Goal: Complete application form

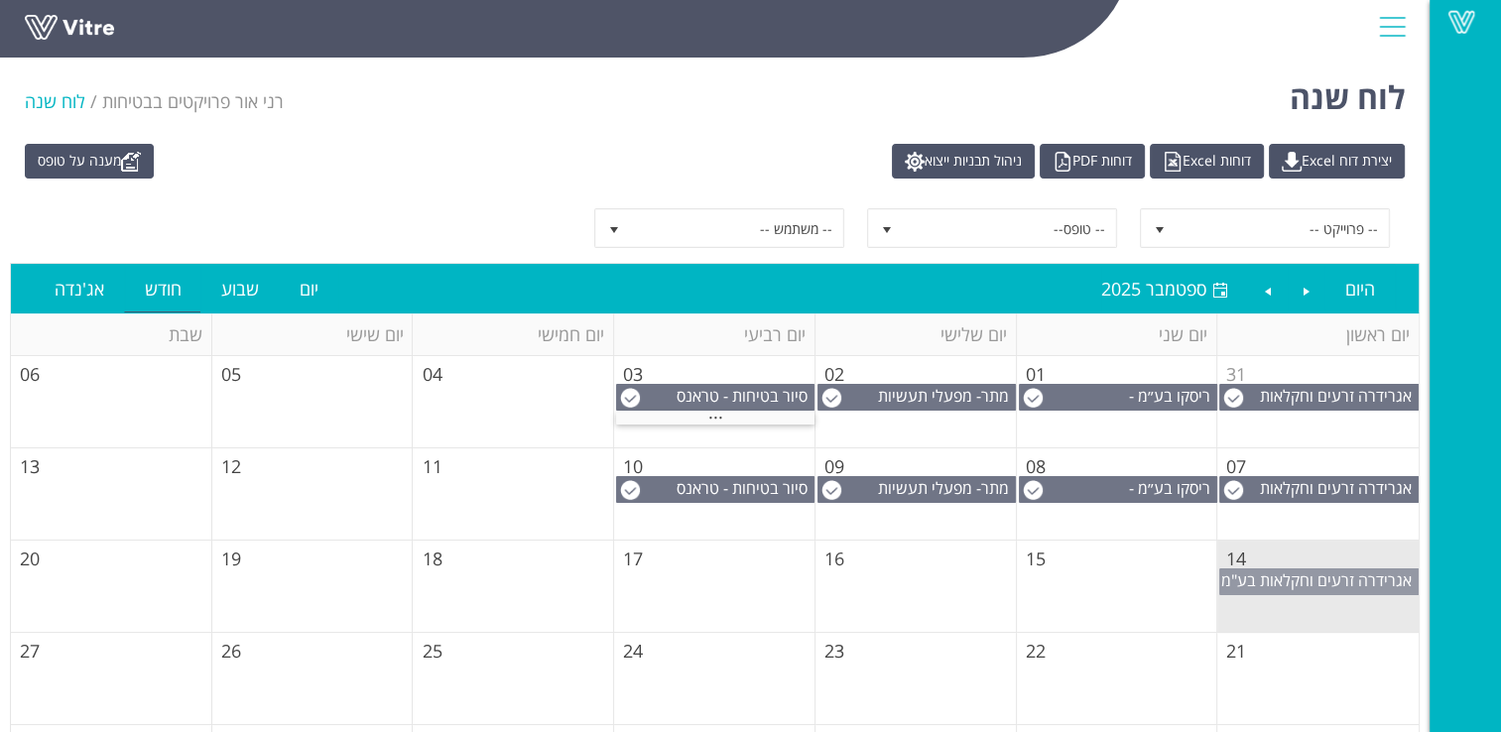
click at [1290, 581] on span "אגרידרה זרעים וחקלאות בע"מ" at bounding box center [1316, 580] width 190 height 22
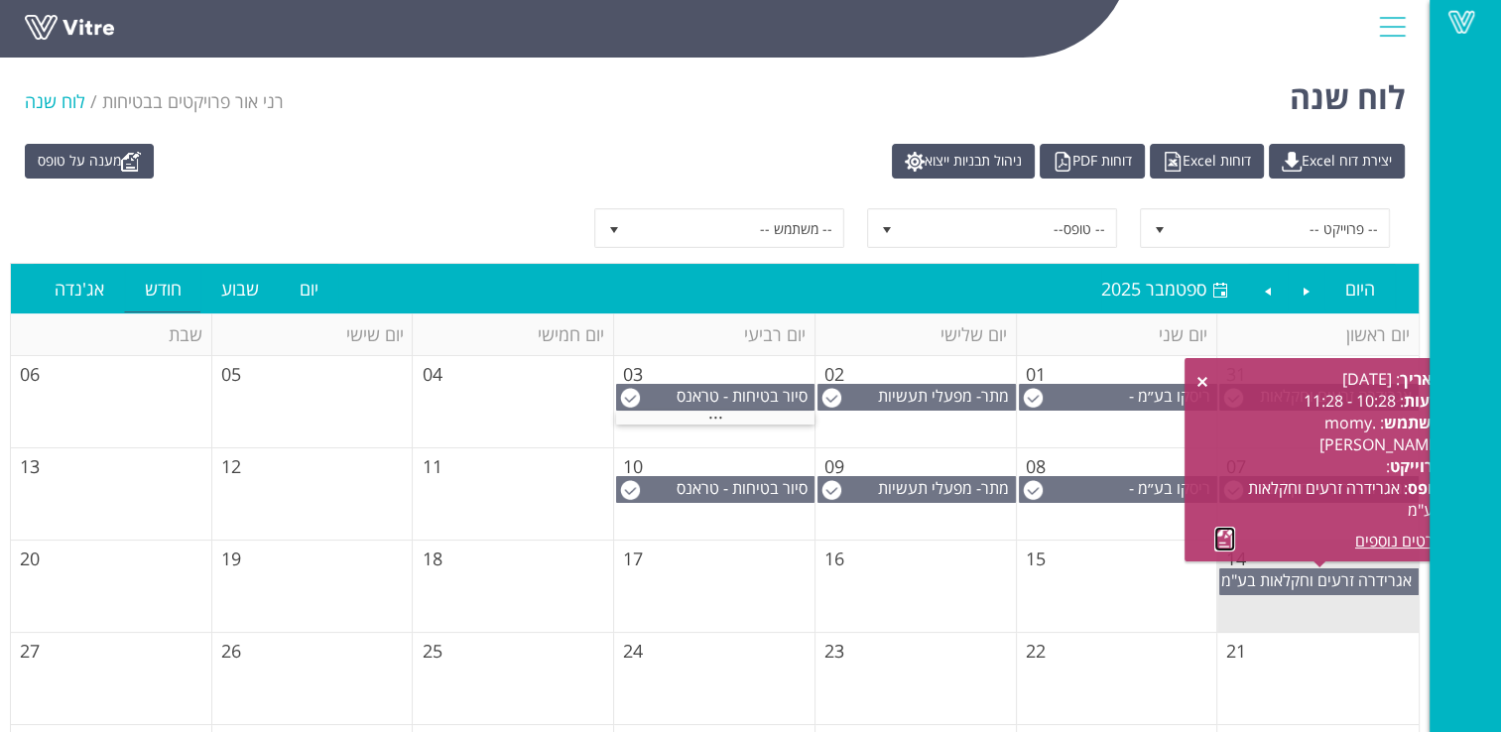
click at [1230, 540] on link at bounding box center [1224, 539] width 21 height 25
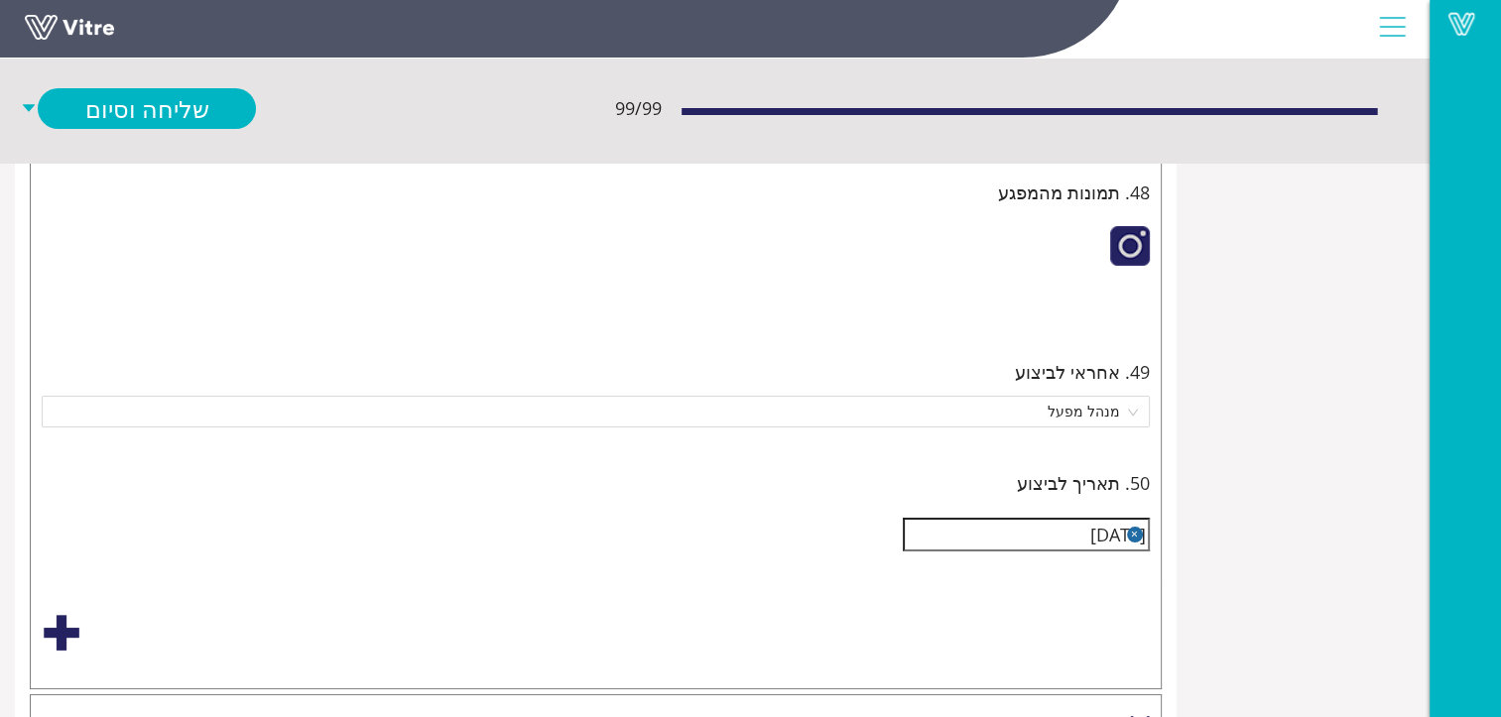
scroll to position [7142, -200]
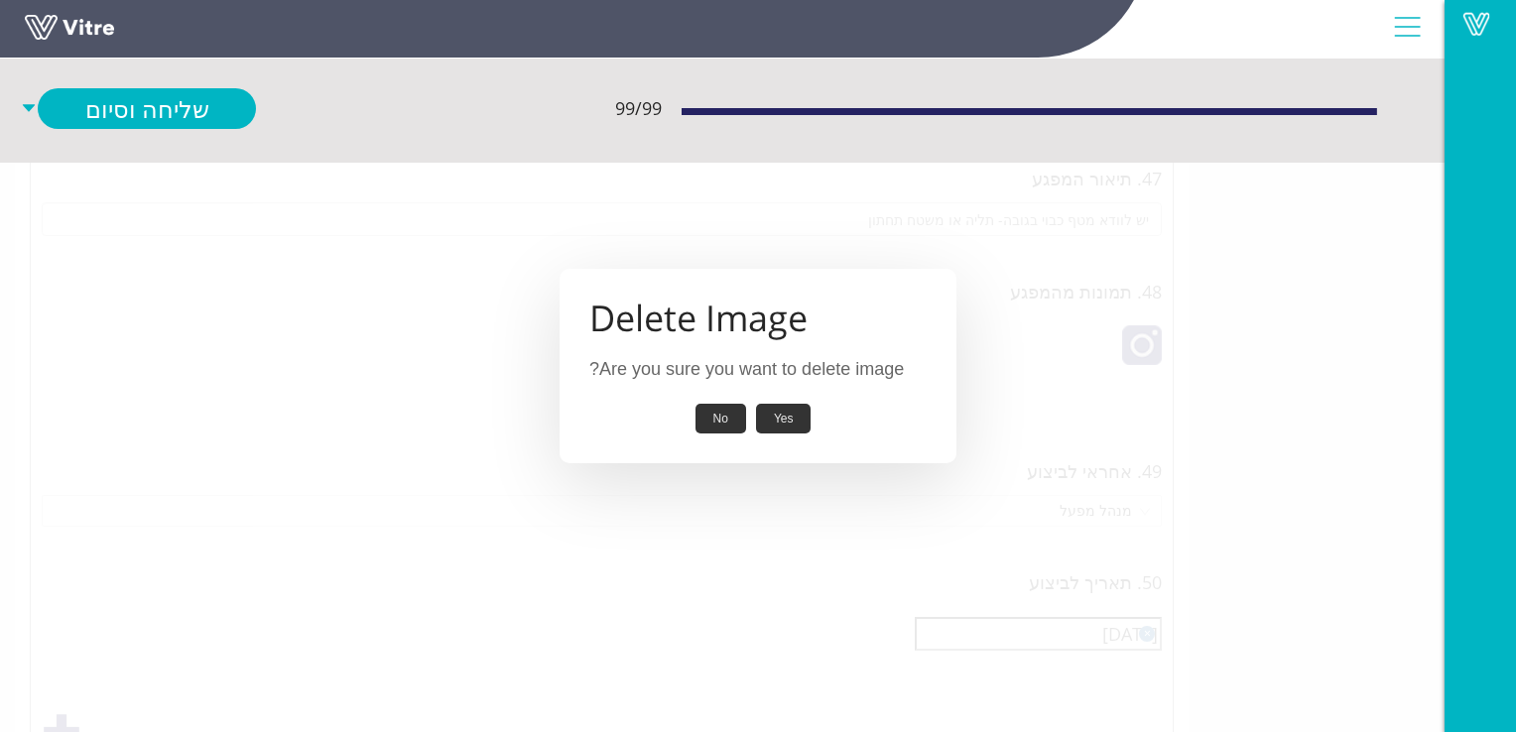
click at [790, 419] on button "Yes" at bounding box center [784, 419] width 56 height 31
type input "יש לנעול סולם עליה לגג.יש לשים שלט "עליה מותרת רק למי שמוסמך לעבוד בגובהה.(כולל…"
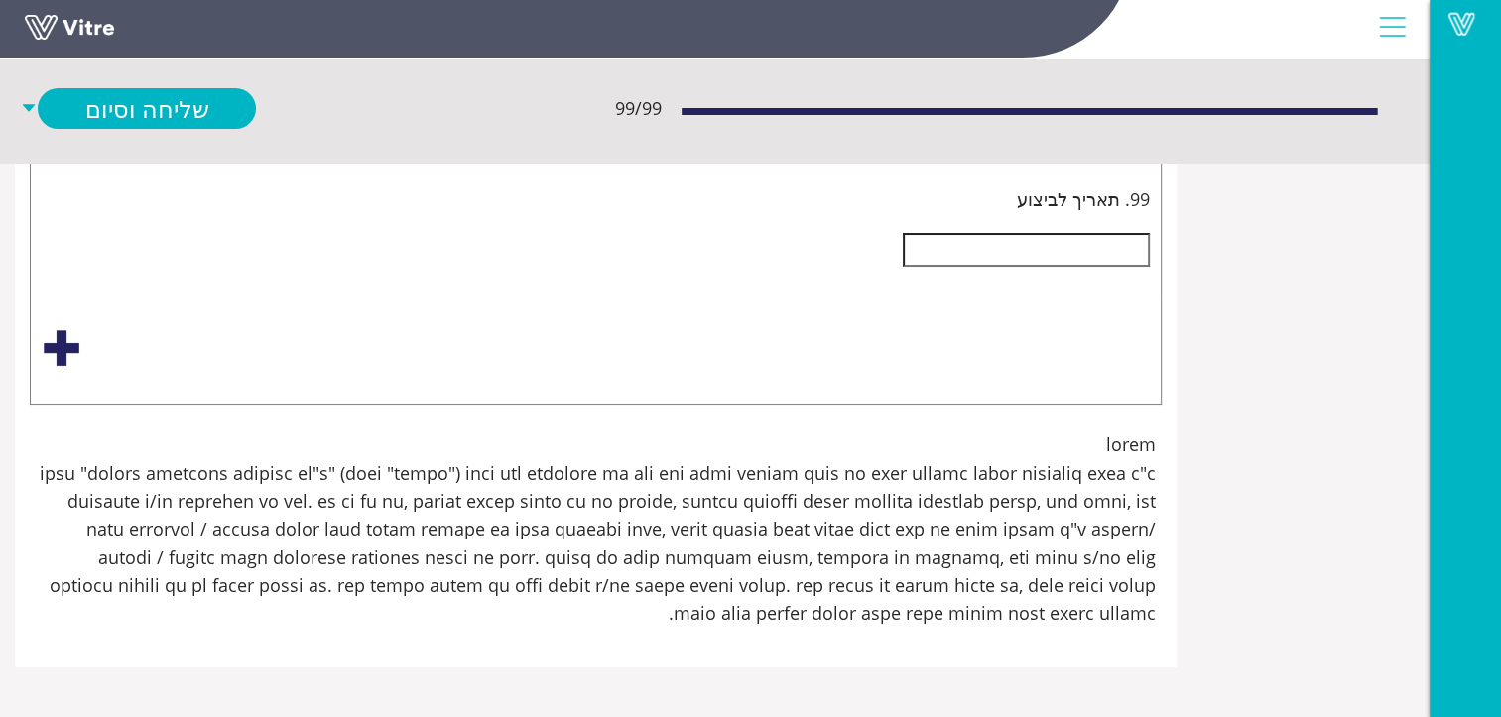
scroll to position [32338, -200]
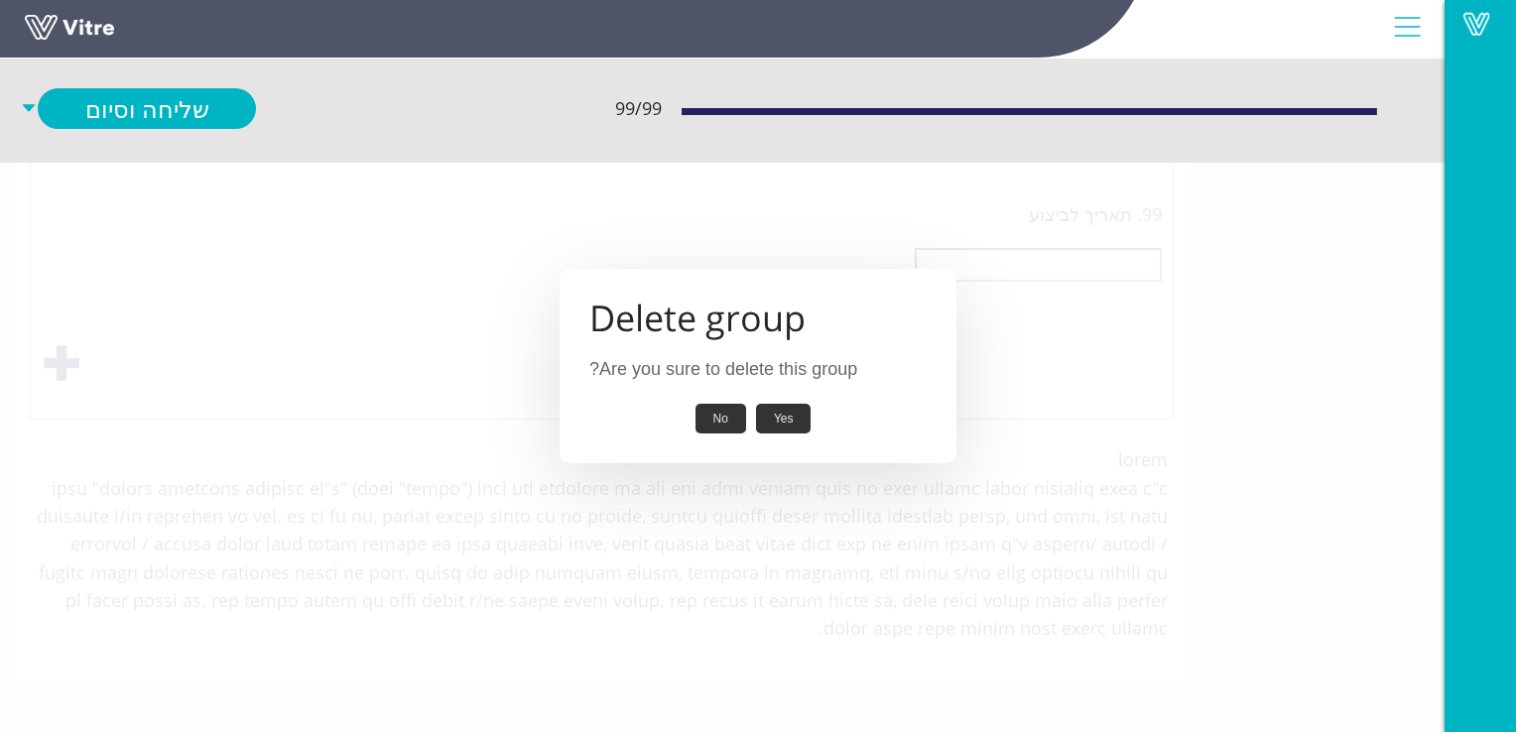
click at [788, 413] on button "Yes" at bounding box center [784, 419] width 56 height 31
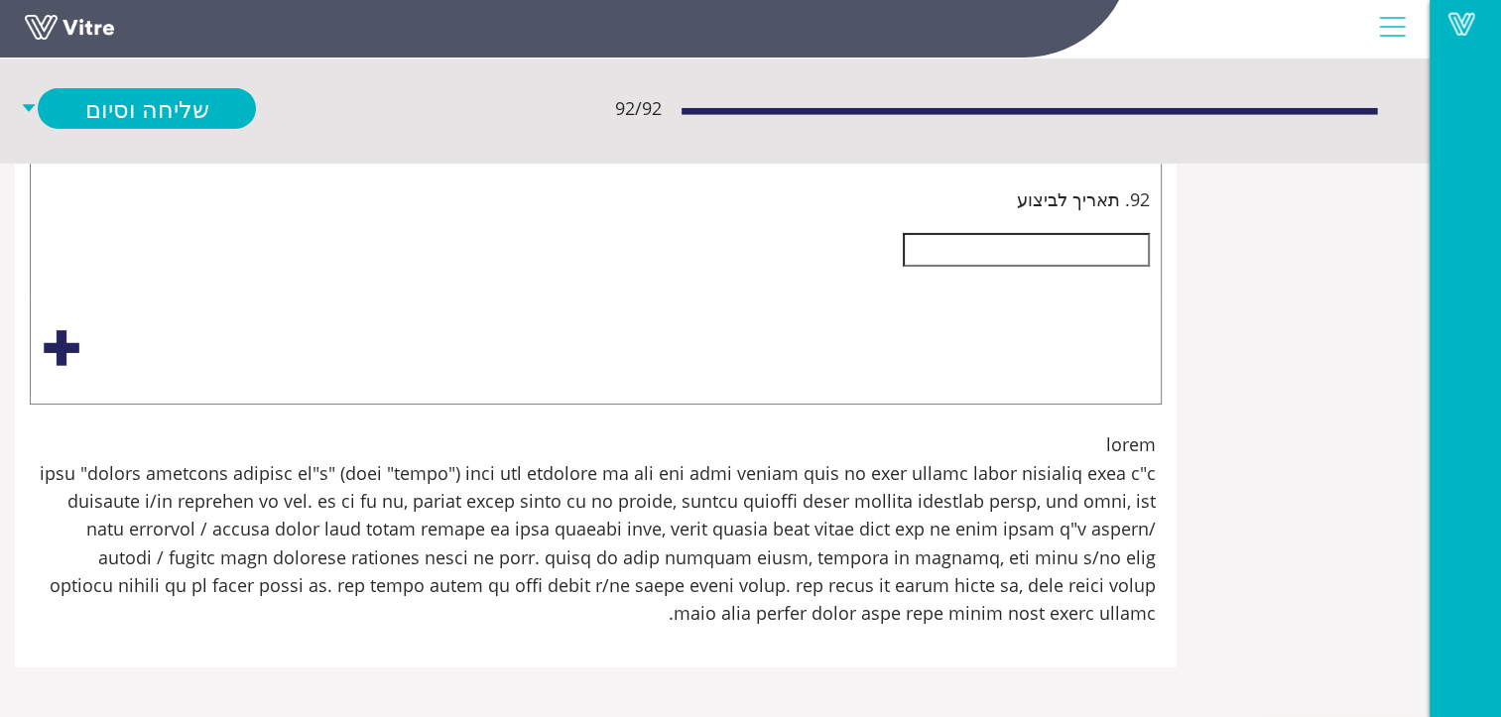
scroll to position [39678, -200]
type input "יש לנעול סולם עליה לגג.יש לשים שלט "עליה מותרת רק למי שמוסמך לעבוד בגובהה.(כולל…"
type input "בכניסה לחדר עבודה [PERSON_NAME] אזור מגורי תאילנדים"
drag, startPoint x: 1293, startPoint y: 368, endPoint x: 1079, endPoint y: 367, distance: 213.3
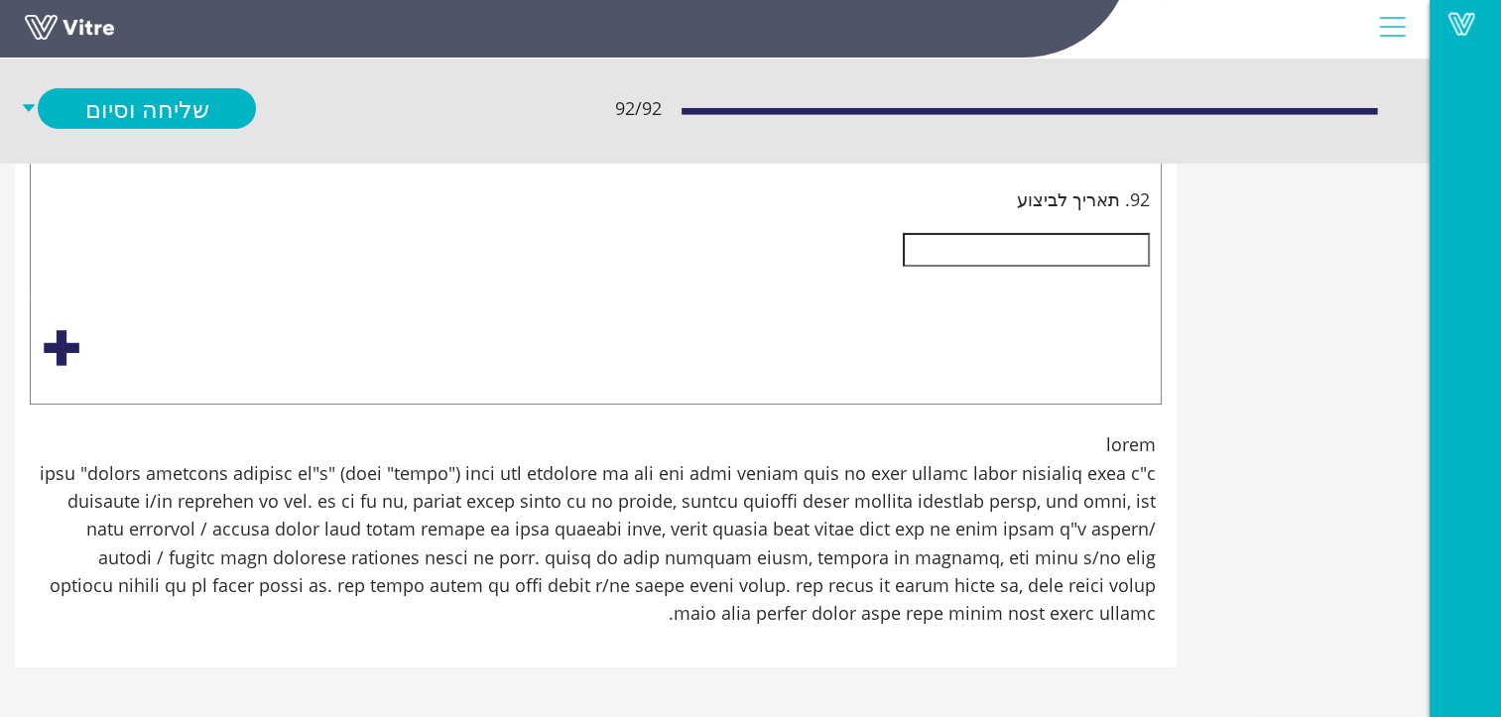
type input "יש לנעול סולם עליה לגג.יש לשים שלט "עליה מותרת רק למי שמוסמך לעבוד בגובהה.(כולל…"
type input "בכניסה ל"
type input "יש לנעול סולם עליה לגג.יש לשים שלט "עליה מותרת רק למי שמוסמך לעבוד בגובהה.(כולל…"
type input "בכניסה למ"
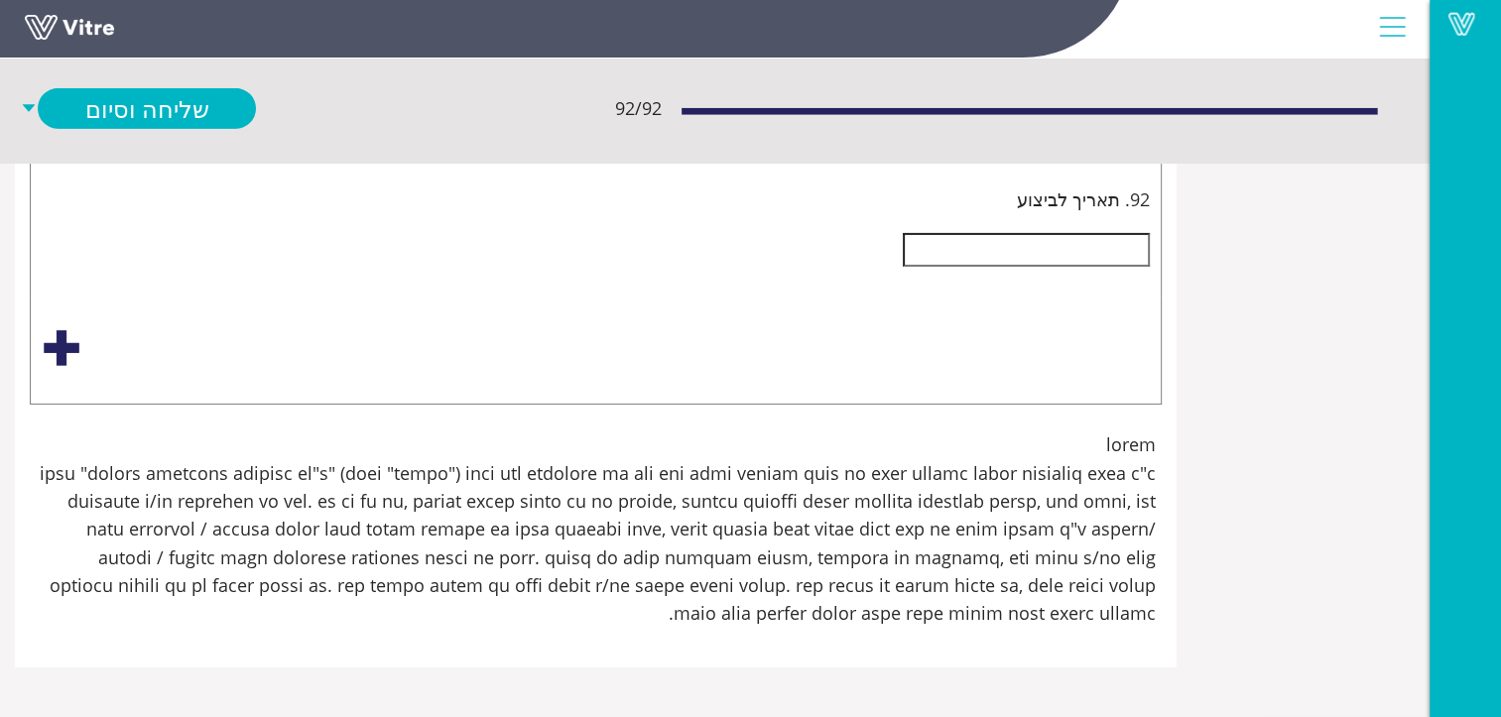
type input "יש לנעול סולם עליה לגג.יש לשים שלט "עליה מותרת רק למי שמוסמך לעבוד בגובהה.(כולל…"
type input "בכניסה למכ"
type input "יש לנעול סולם עליה לגג.יש לשים שלט "עליה מותרת רק למי שמוסמך לעבוד בגובהה.(כולל…"
type input "בכניסה למכו"
type input "יש לנעול סולם עליה לגג.יש לשים שלט "עליה מותרת רק למי שמוסמך לעבוד בגובהה.(כולל…"
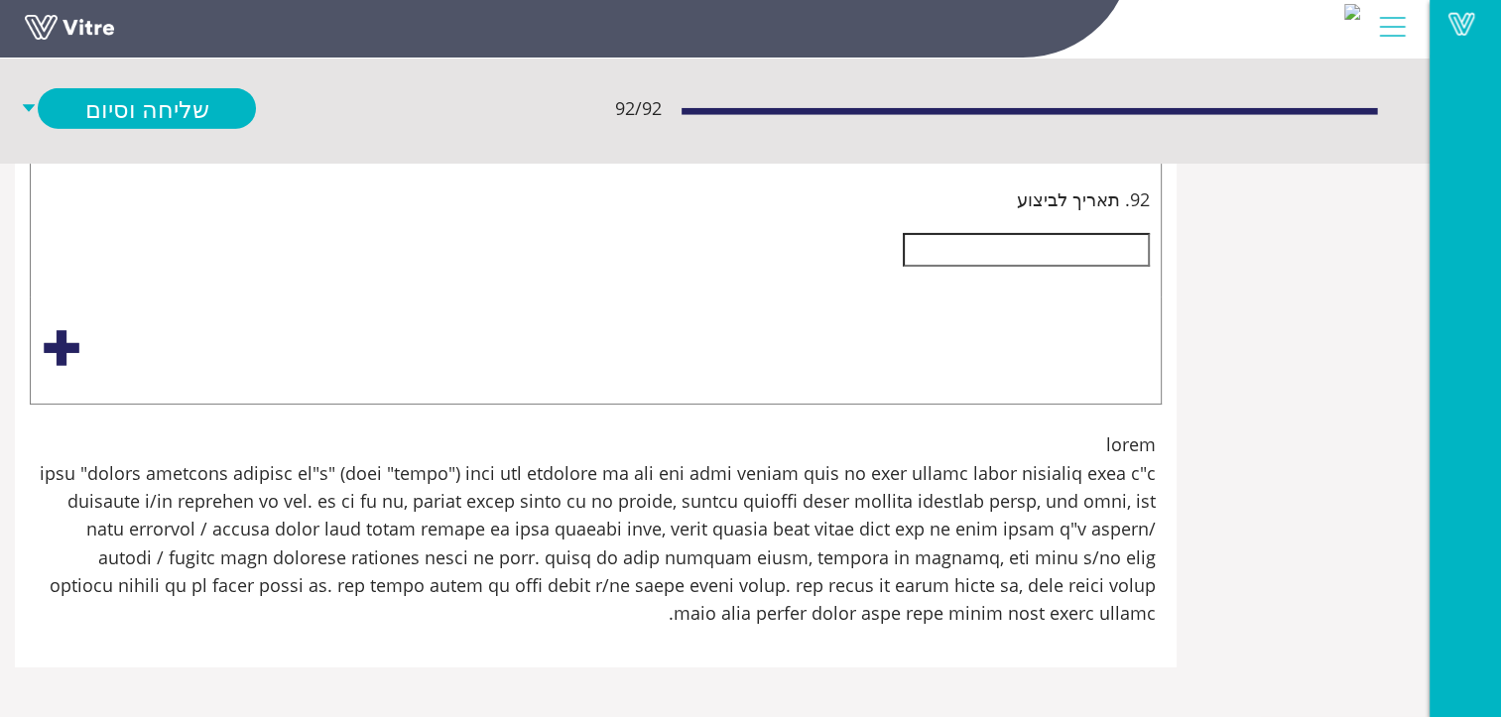
type input "בכניסה למכון"
type input "יש לנעול סולם עליה לגג.יש לשים שלט "עליה מותרת רק למי שמוסמך לעבוד בגובהה.(כולל…"
type input "בכניסה למכון"
type input "יש לנעול סולם עליה לגג.יש לשים שלט "עליה מותרת רק למי שמוסמך לעבוד בגובהה.(כולל…"
type input "בכניסה למכון ה"
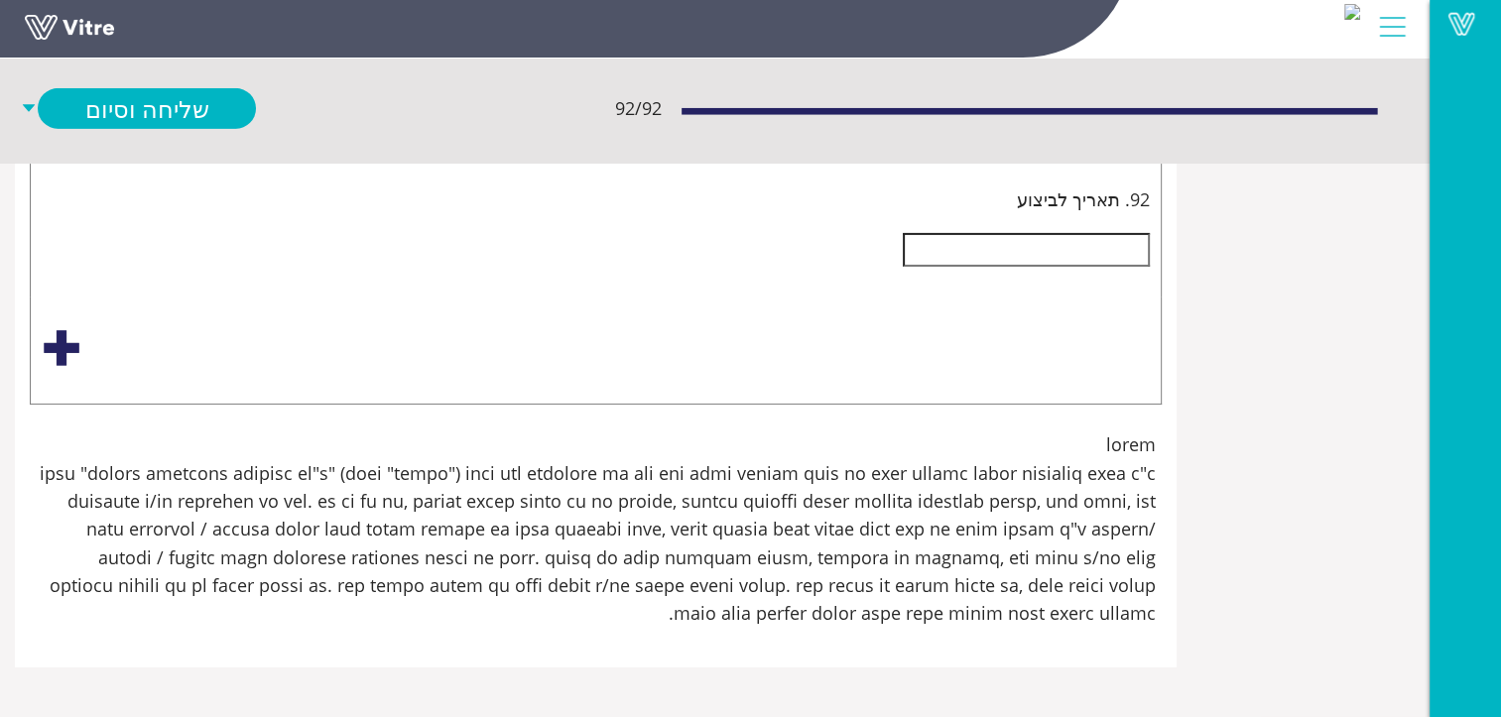
type input "יש לנעול סולם עליה לגג.יש לשים שלט "עליה מותרת רק למי שמוסמך לעבוד בגובהה.(כולל…"
type input "בכניסה למכון הפ"
type input "יש לנעול סולם עליה לגג.יש לשים שלט "עליה מותרת רק למי שמוסמך לעבוד בגובהה.(כולל…"
type input "בכניסה למכון הפק"
type input "יש לנעול סולם עליה לגג.יש לשים שלט "עליה מותרת רק למי שמוסמך לעבוד בגובהה.(כולל…"
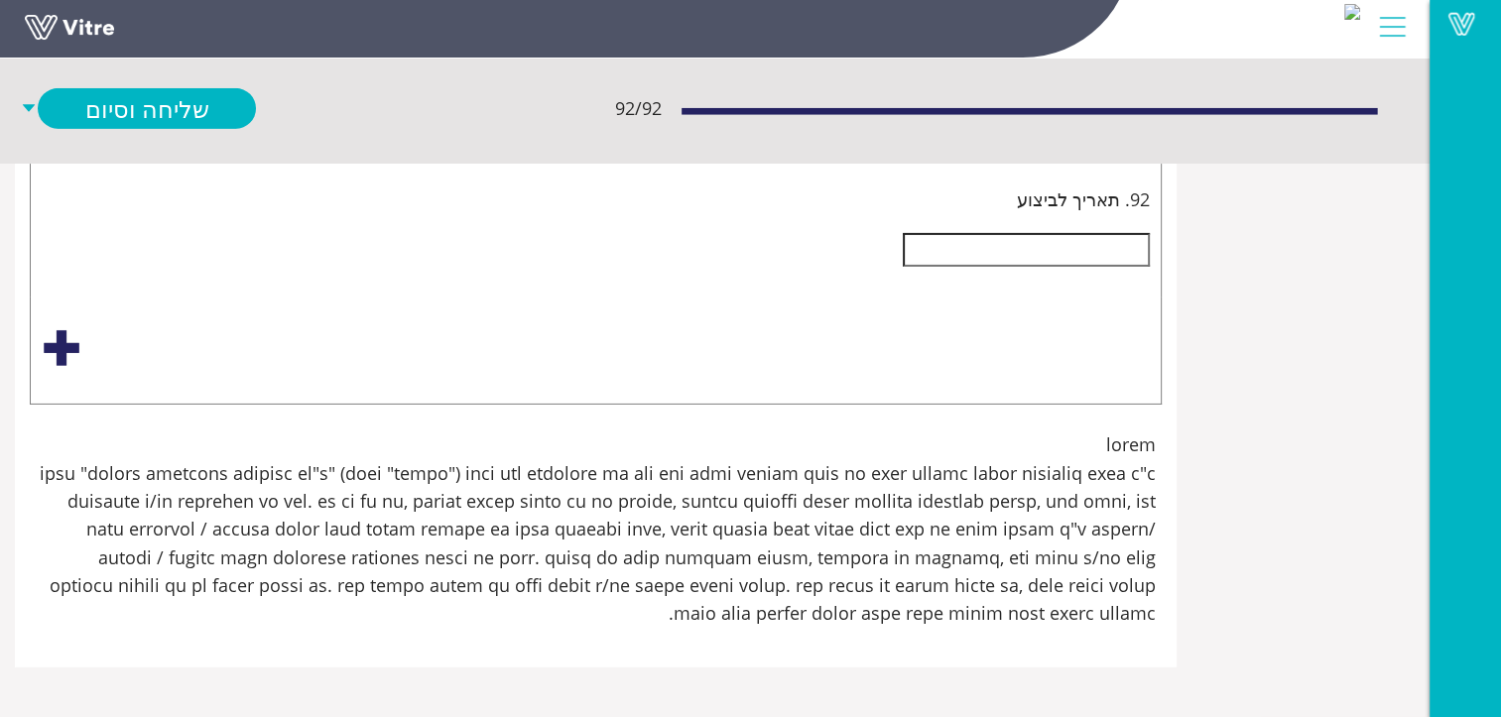
type input "בכניסה למכון הפקה"
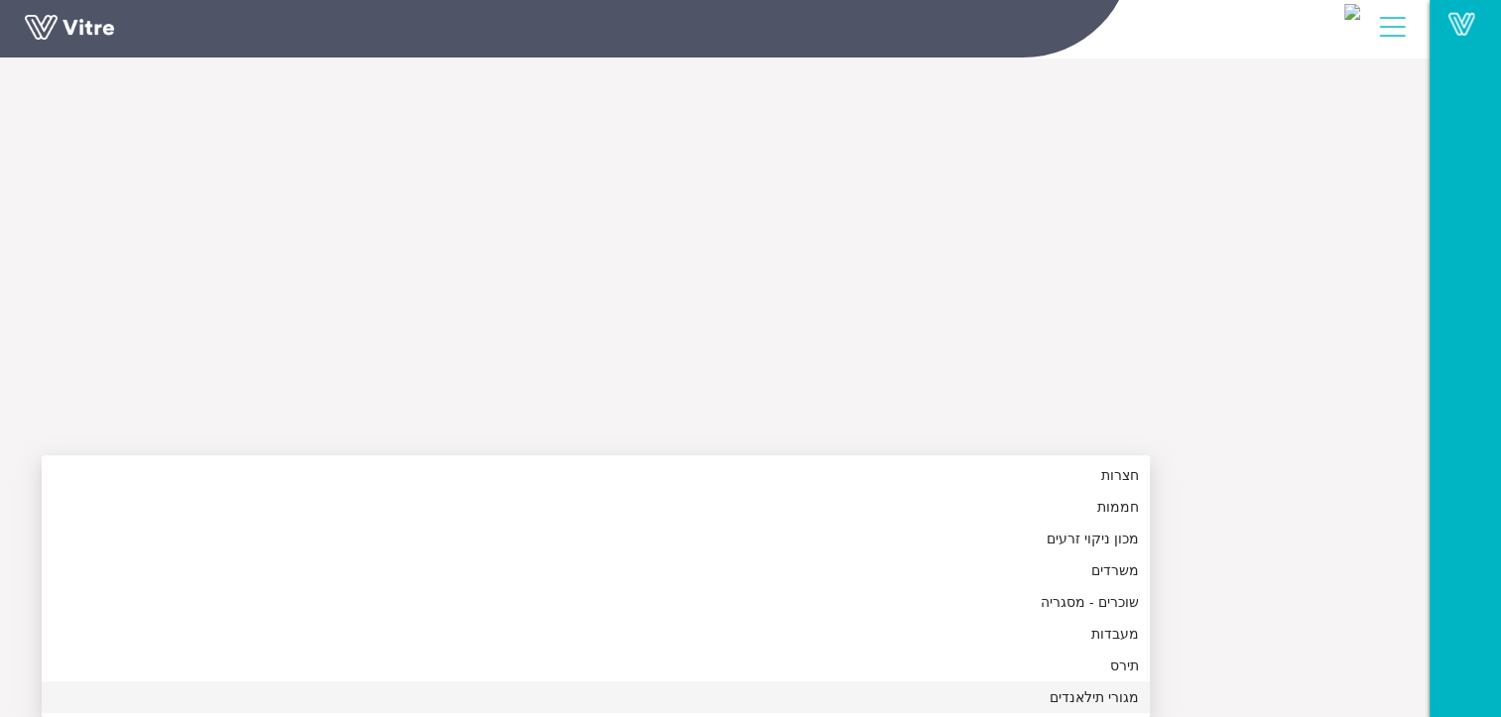
click at [1138, 686] on div "מגורי תילאנדים" at bounding box center [596, 697] width 1084 height 22
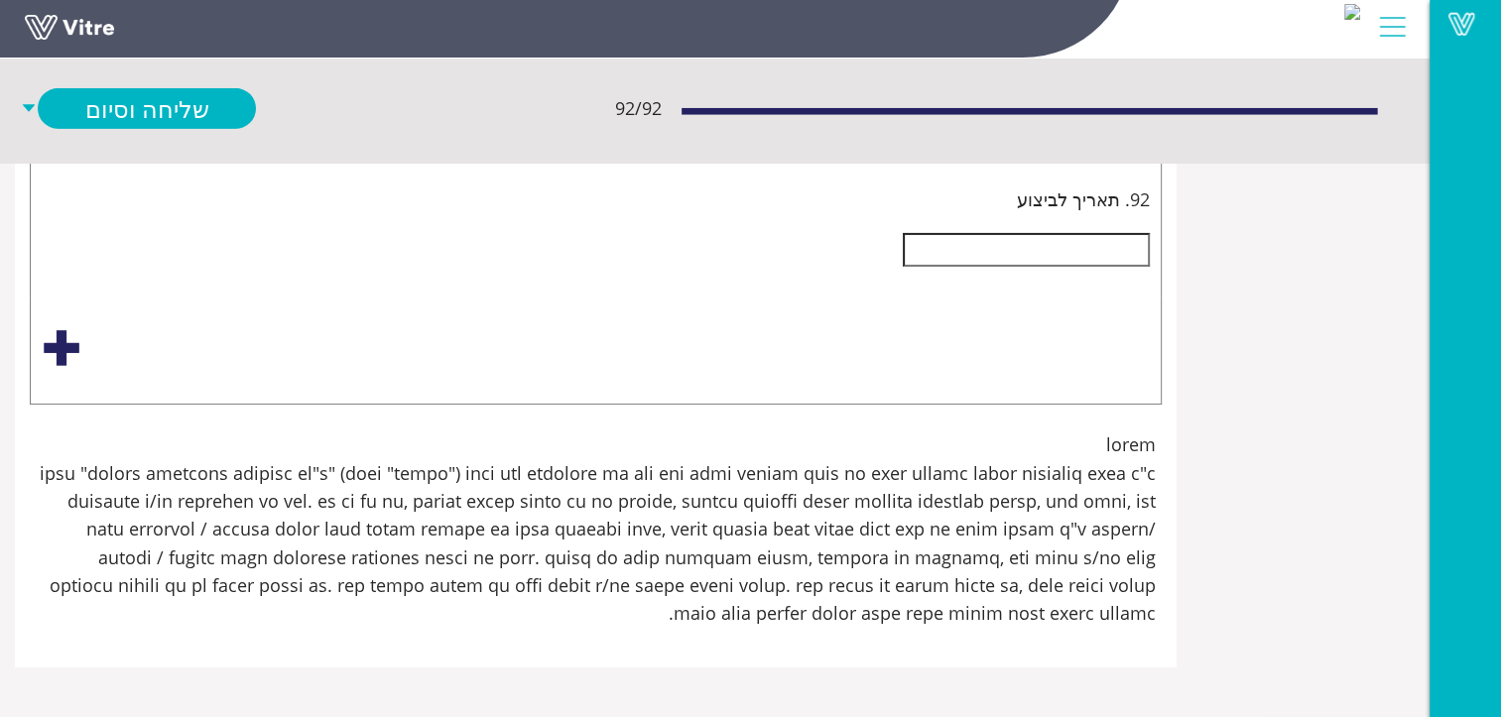
scroll to position [46424, -200]
click at [1150, 144] on div "Select an option" at bounding box center [596, 128] width 1108 height 32
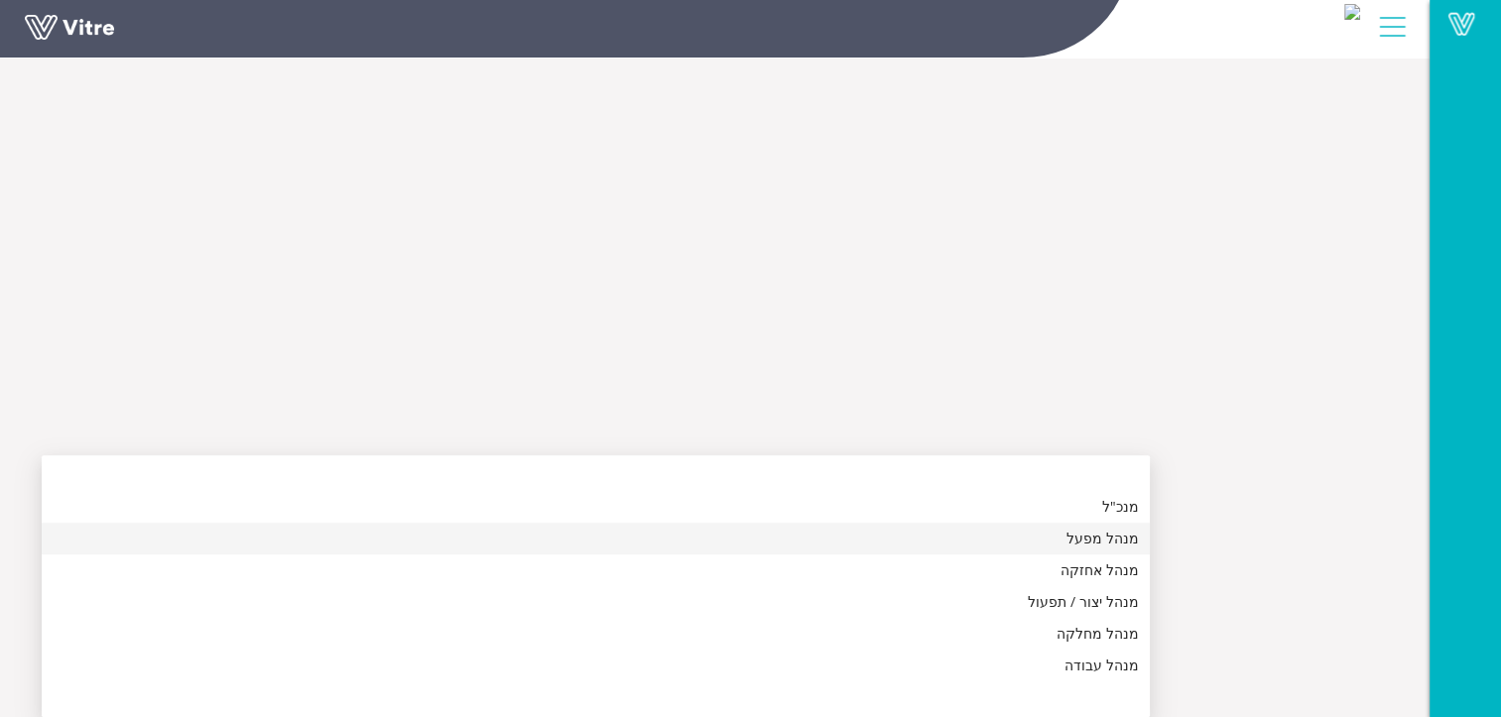
click at [1138, 528] on div "מנהל מפעל" at bounding box center [596, 539] width 1084 height 22
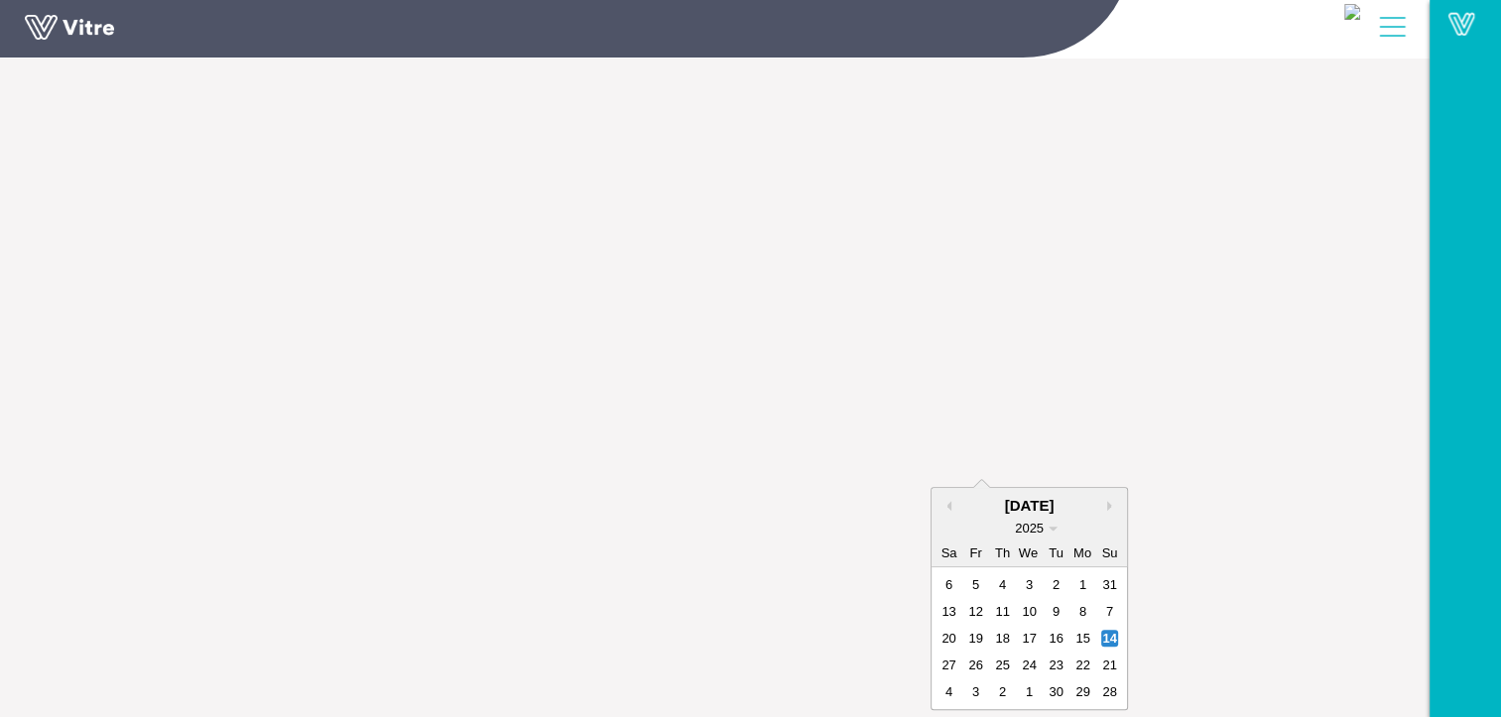
click at [1118, 657] on div "21" at bounding box center [1109, 665] width 17 height 17
type input "יש לנעול סולם עליה לגג.יש לשים שלט "עליה מותרת רק למי שמוסמך לעבוד בגובהה.(כולל…"
type input "[DATE]"
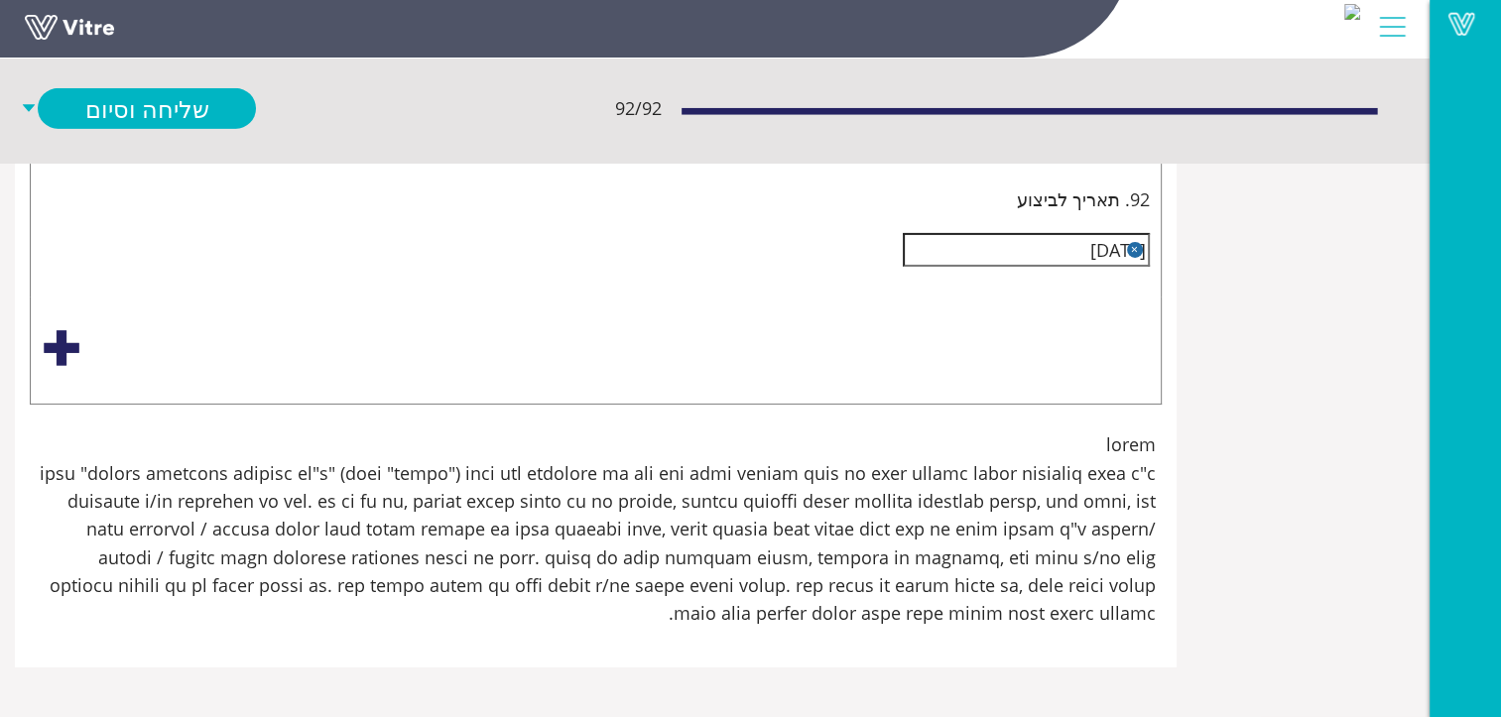
scroll to position [42923, -200]
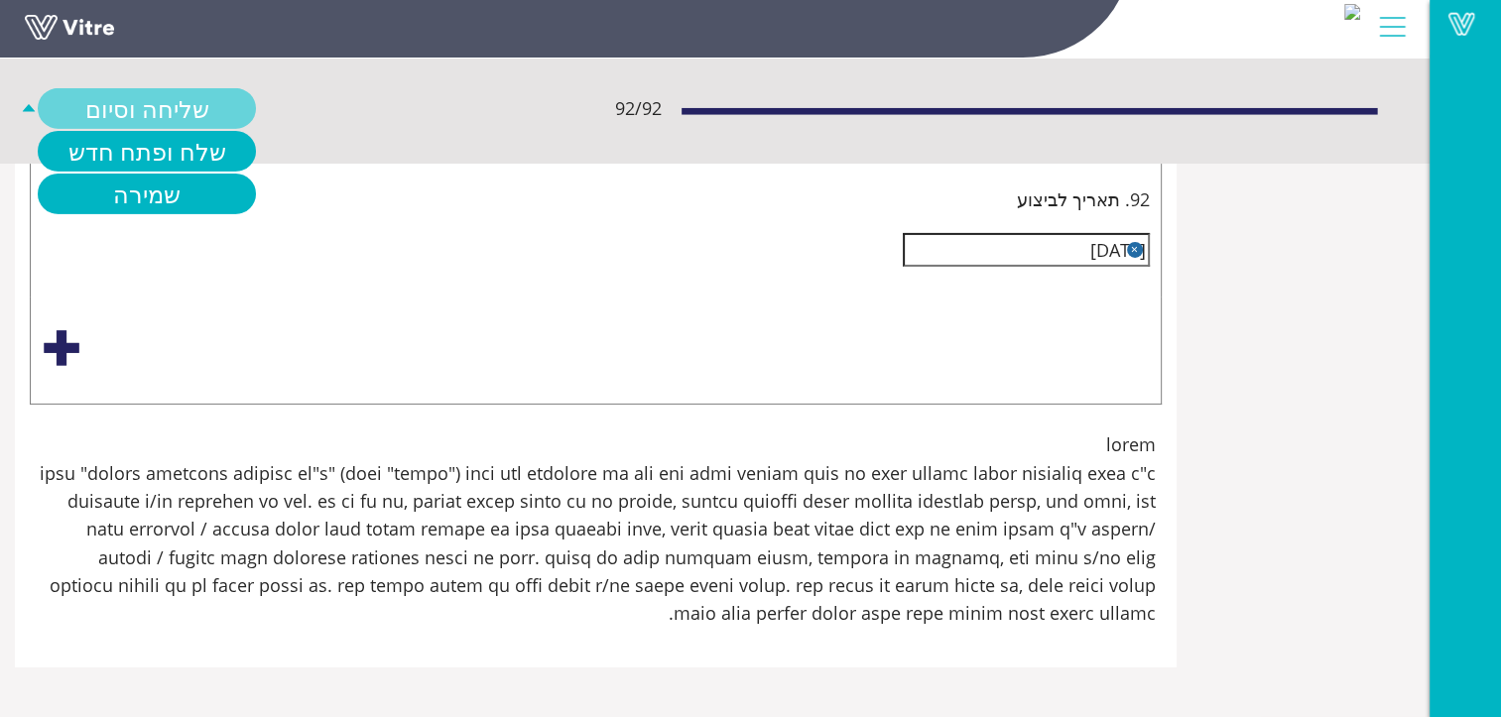
click at [256, 105] on link "שליחה וסיום" at bounding box center [147, 108] width 218 height 41
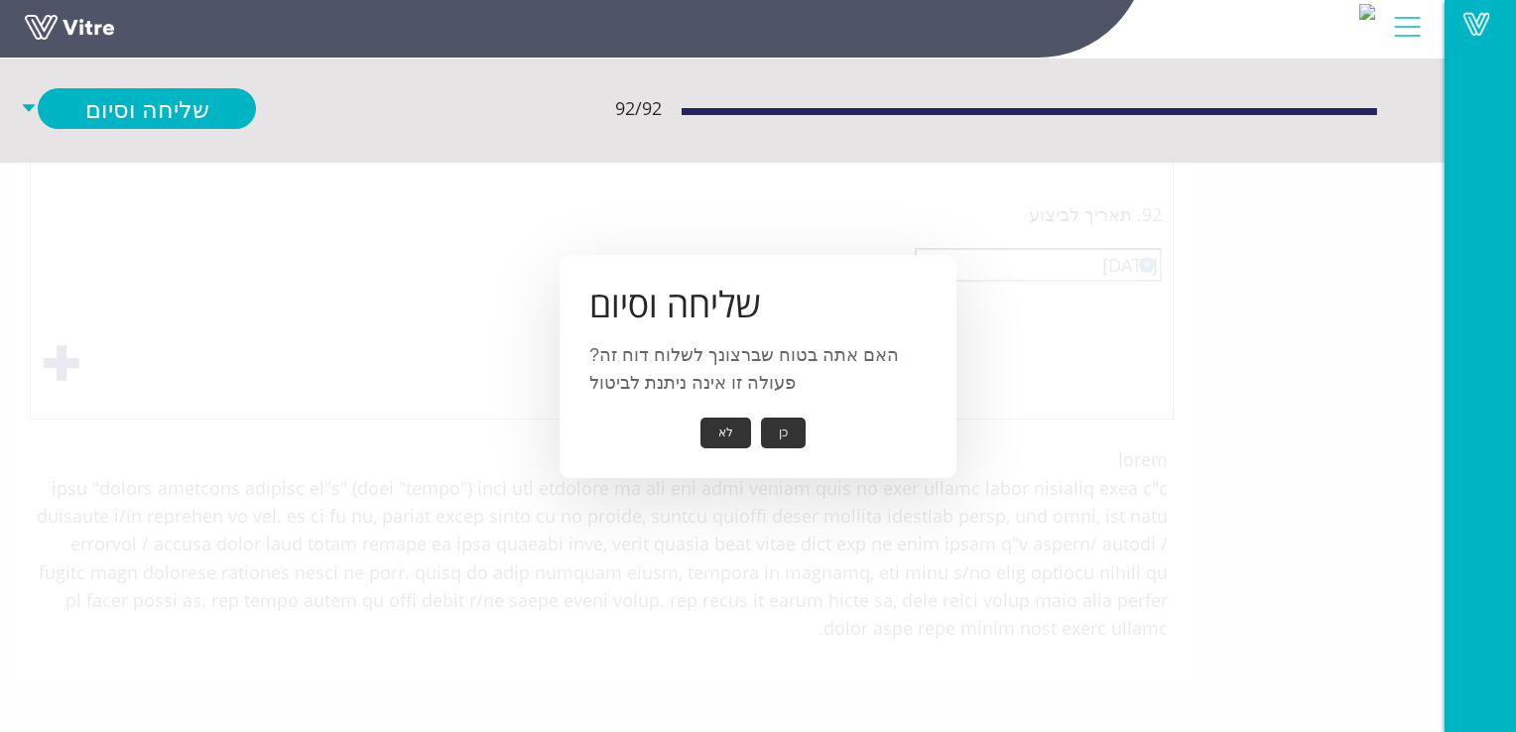
click at [727, 434] on button "לא" at bounding box center [725, 433] width 51 height 31
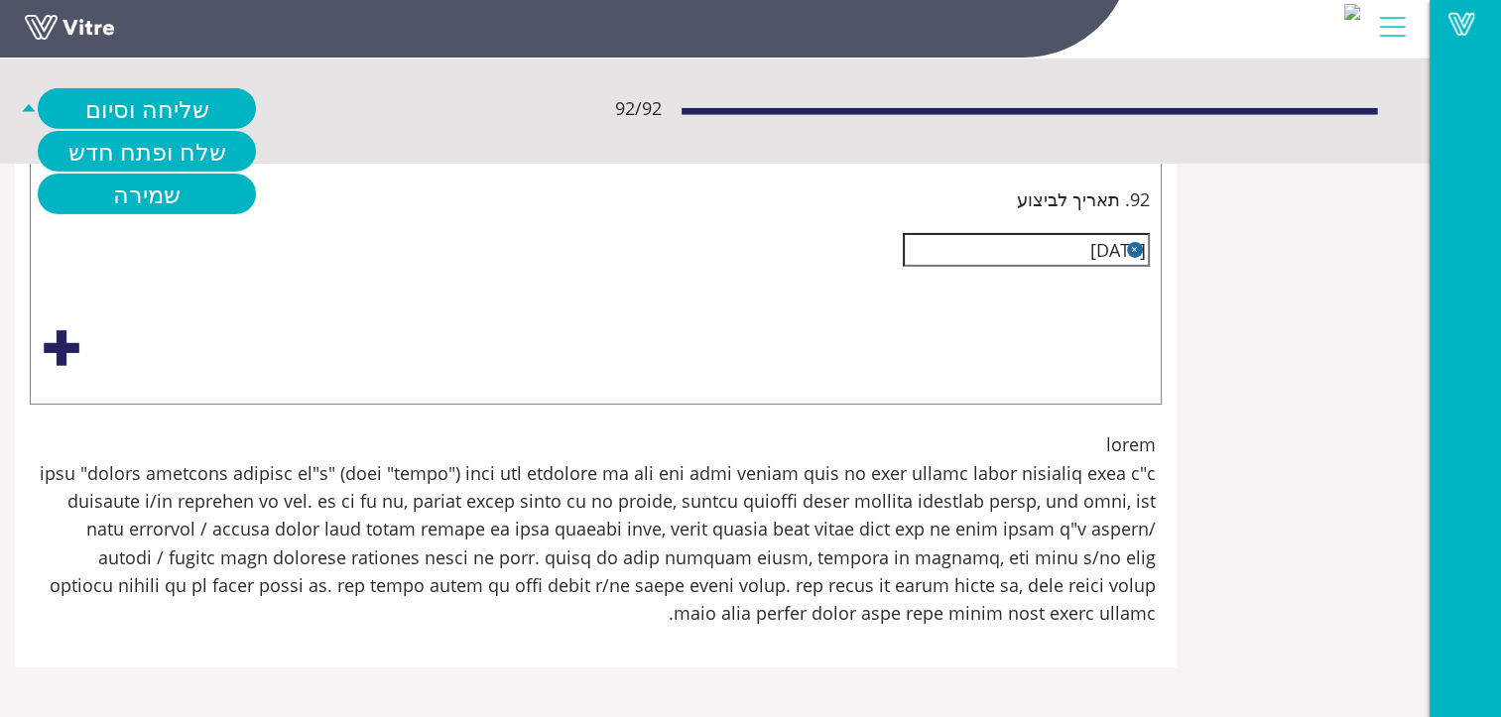
click at [35, 110] on icon "caret-up" at bounding box center [29, 107] width 12 height 7
click at [256, 186] on link "שמירה" at bounding box center [147, 194] width 218 height 41
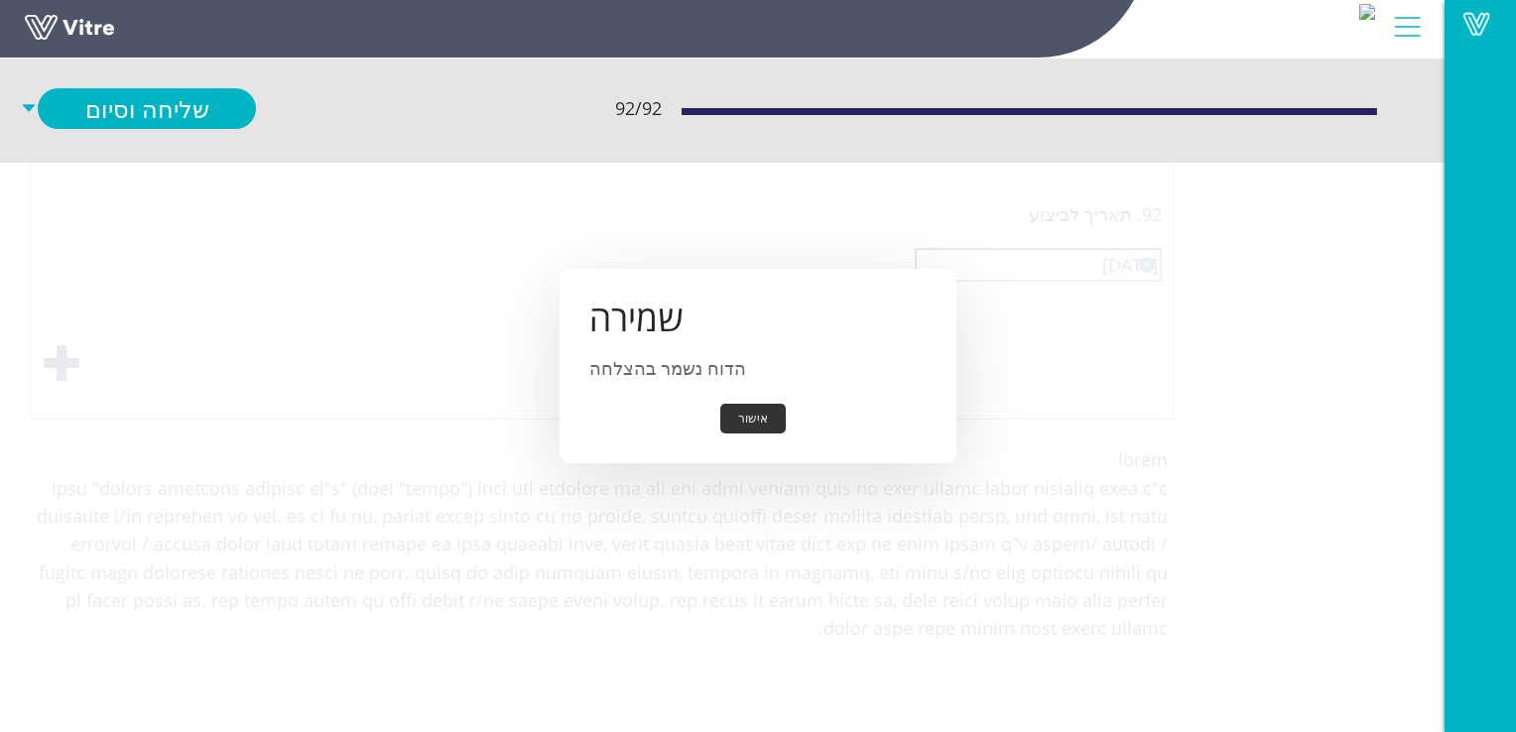
click at [752, 418] on button "אישור" at bounding box center [752, 419] width 65 height 31
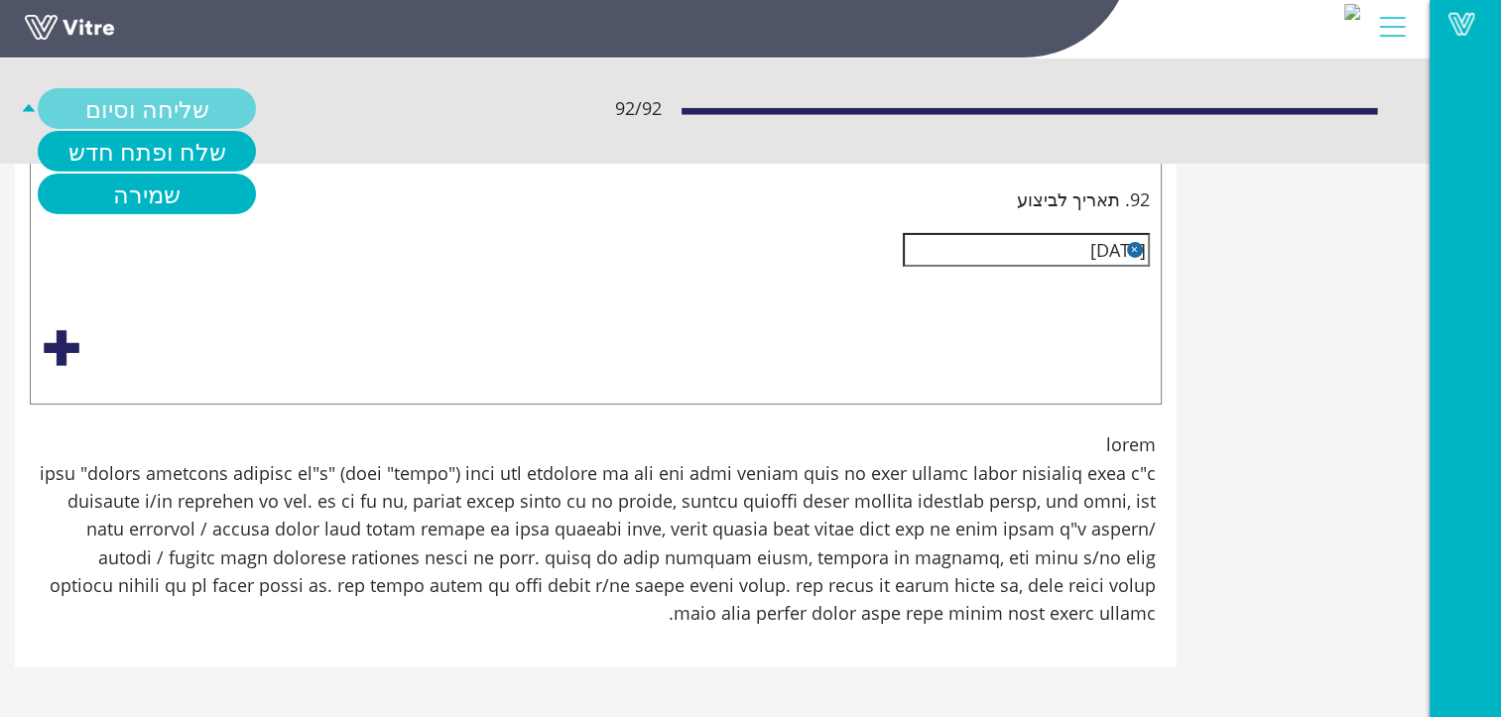
click at [256, 112] on link "שליחה וסיום" at bounding box center [147, 108] width 218 height 41
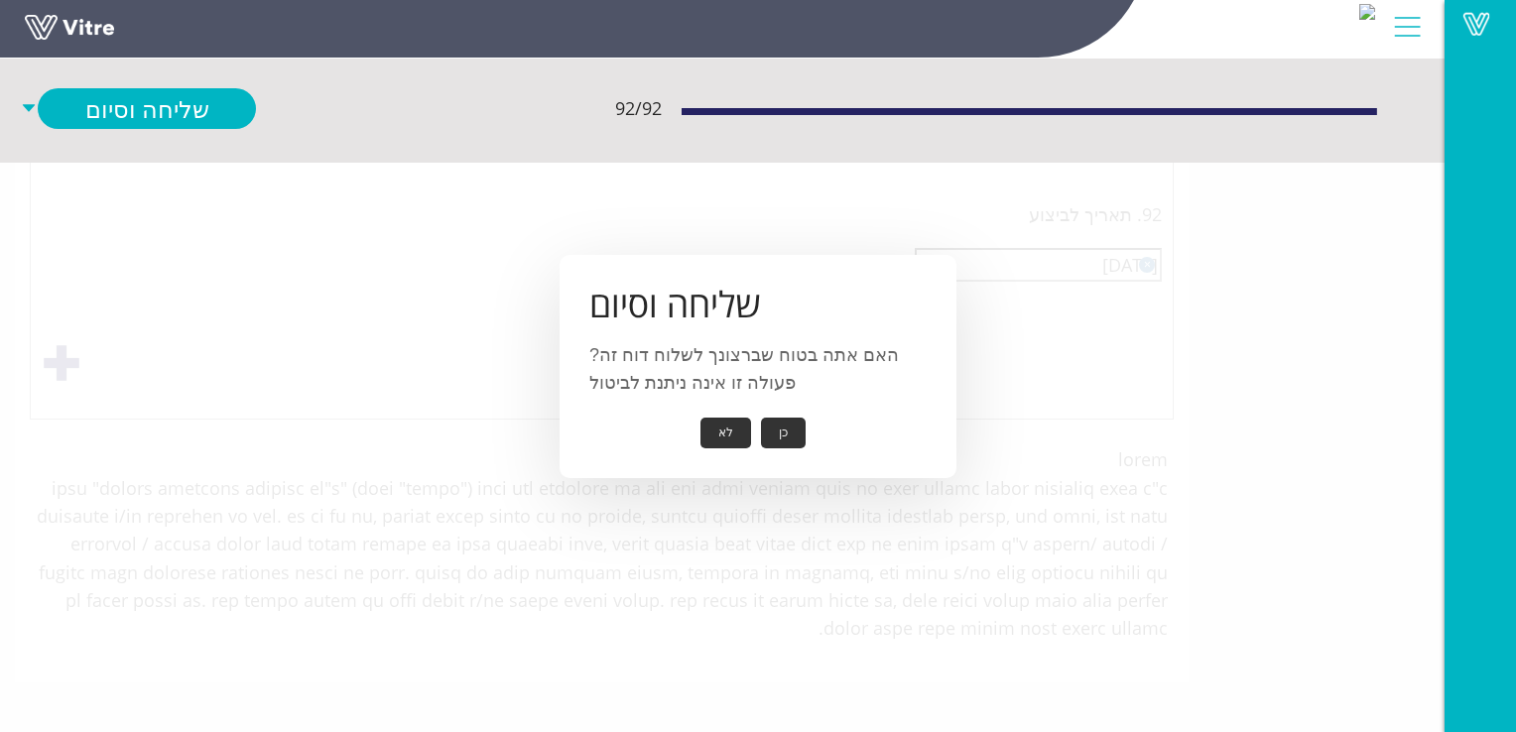
click at [779, 424] on button "כן" at bounding box center [783, 433] width 45 height 31
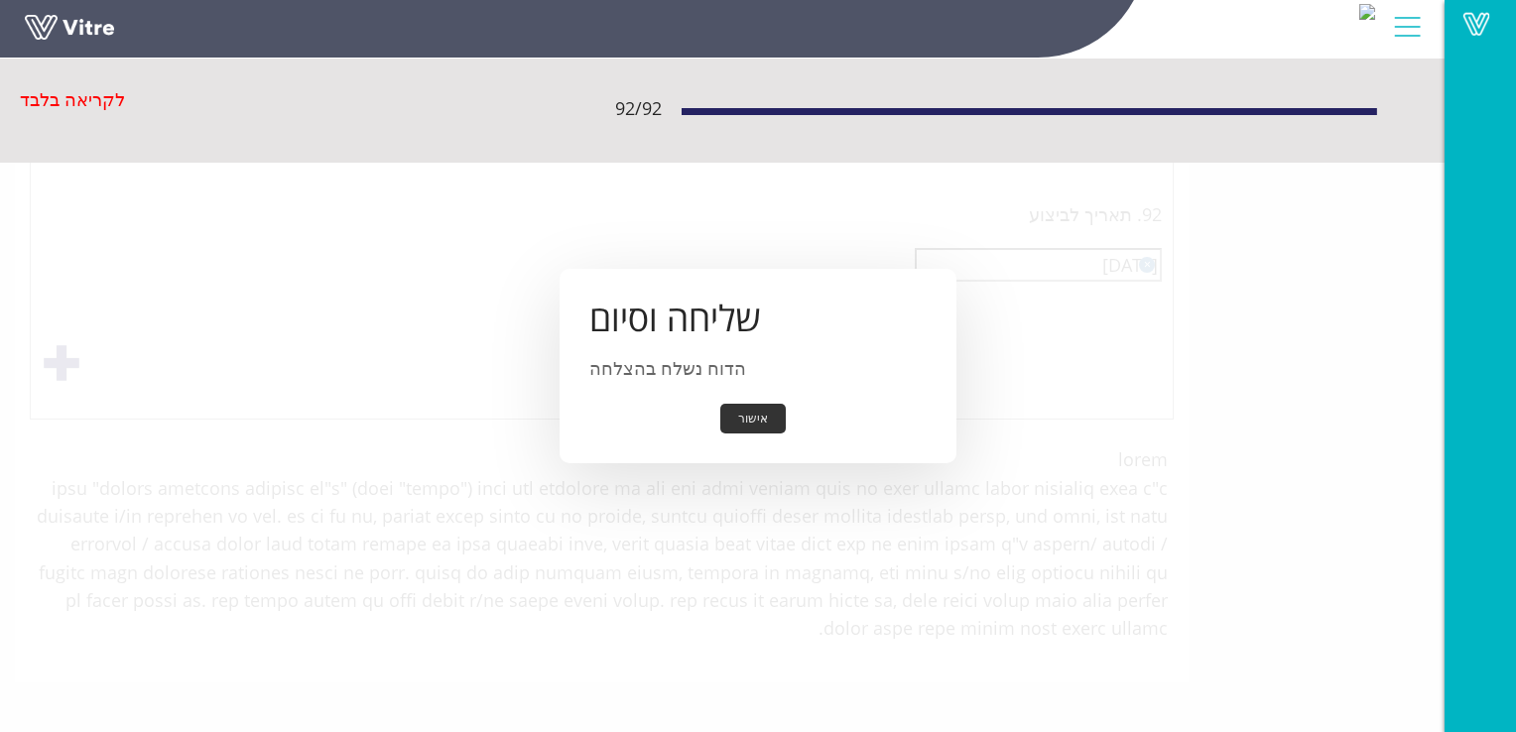
click at [764, 415] on button "אישור" at bounding box center [752, 419] width 65 height 31
